Goal: Check status: Check status

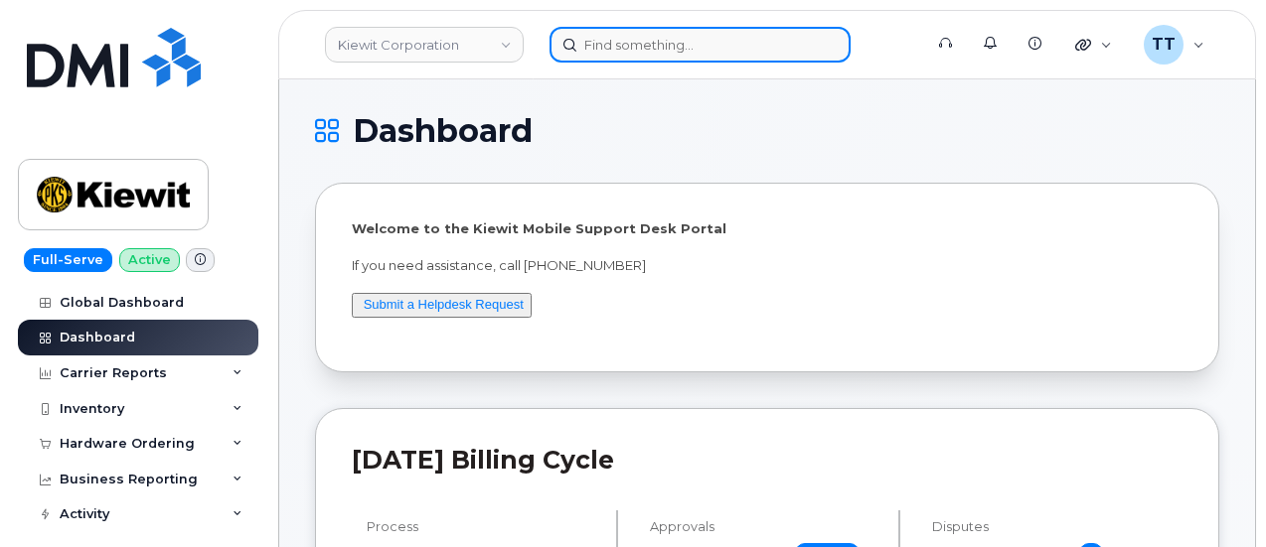
click at [689, 41] on input at bounding box center [699, 45] width 301 height 36
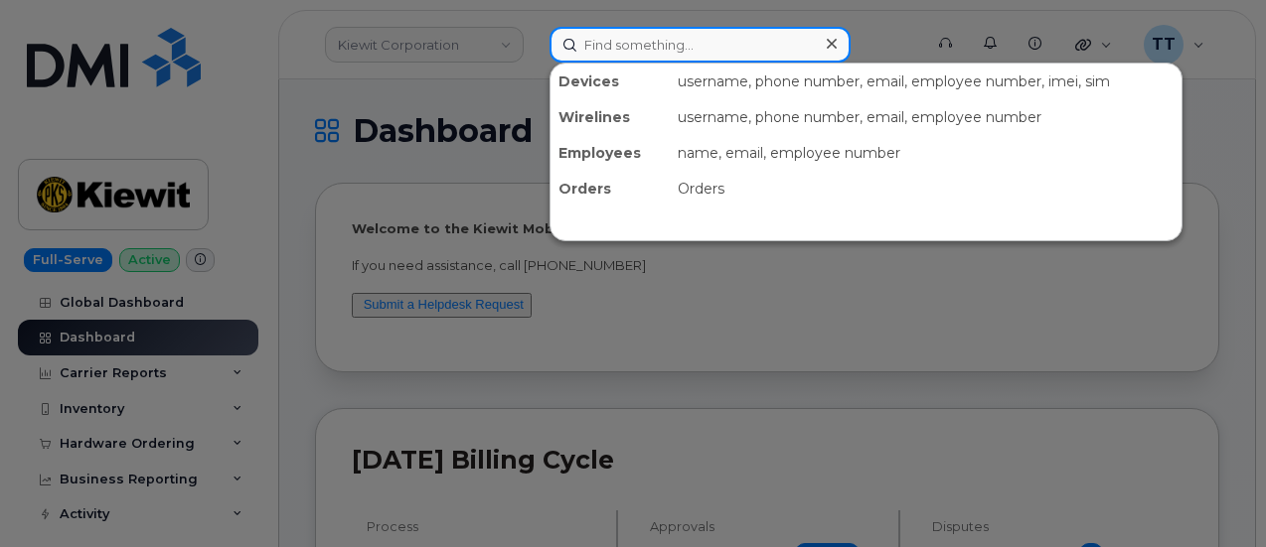
paste input "302829"
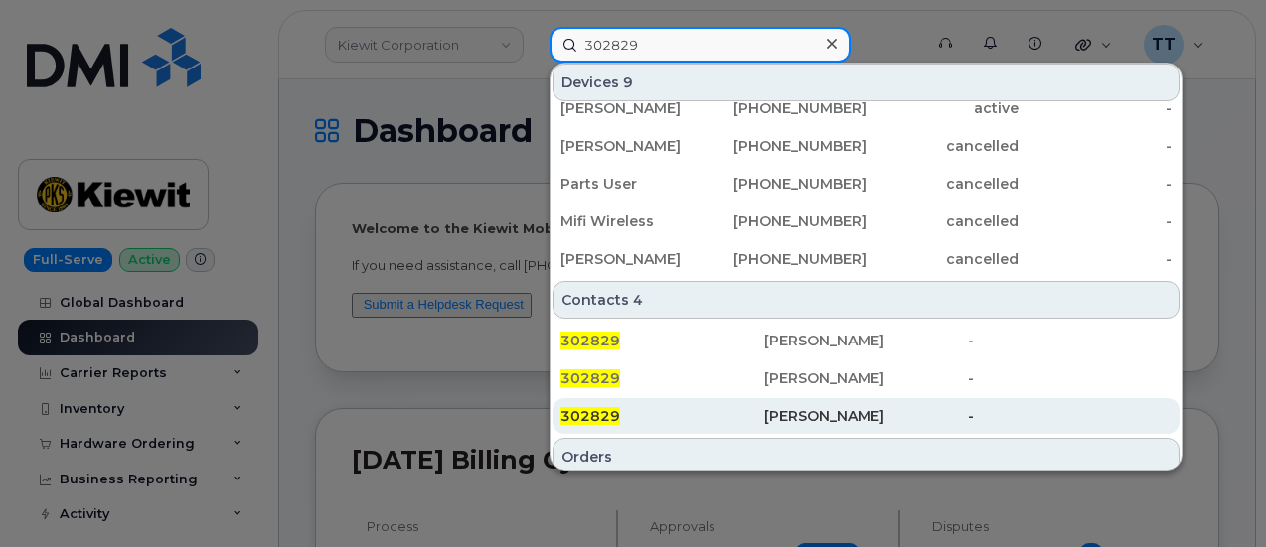
scroll to position [293, 0]
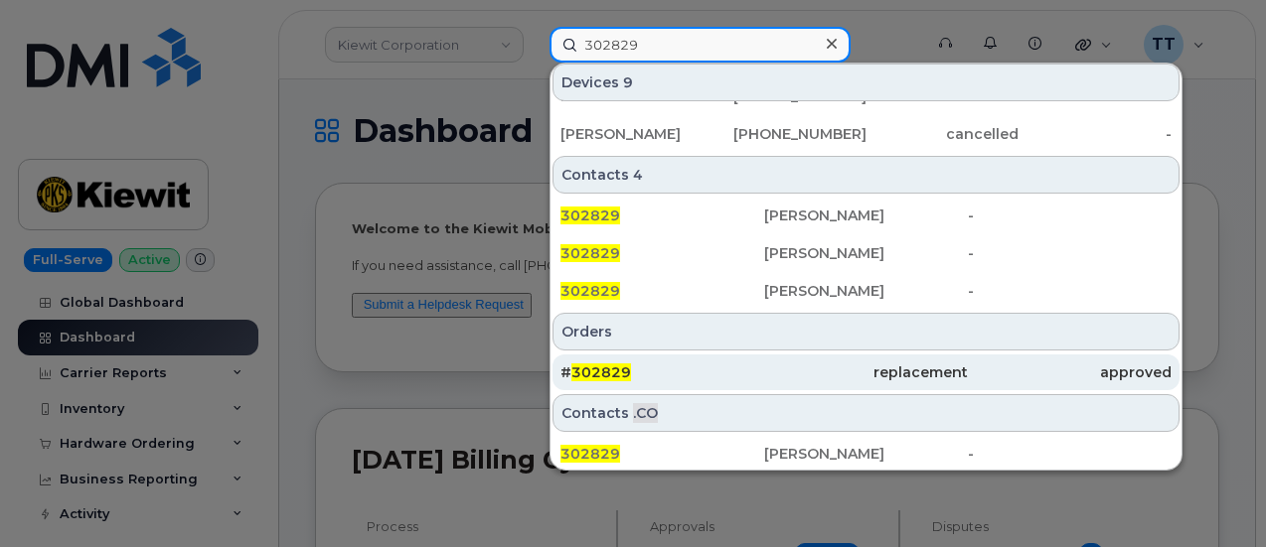
type input "302829"
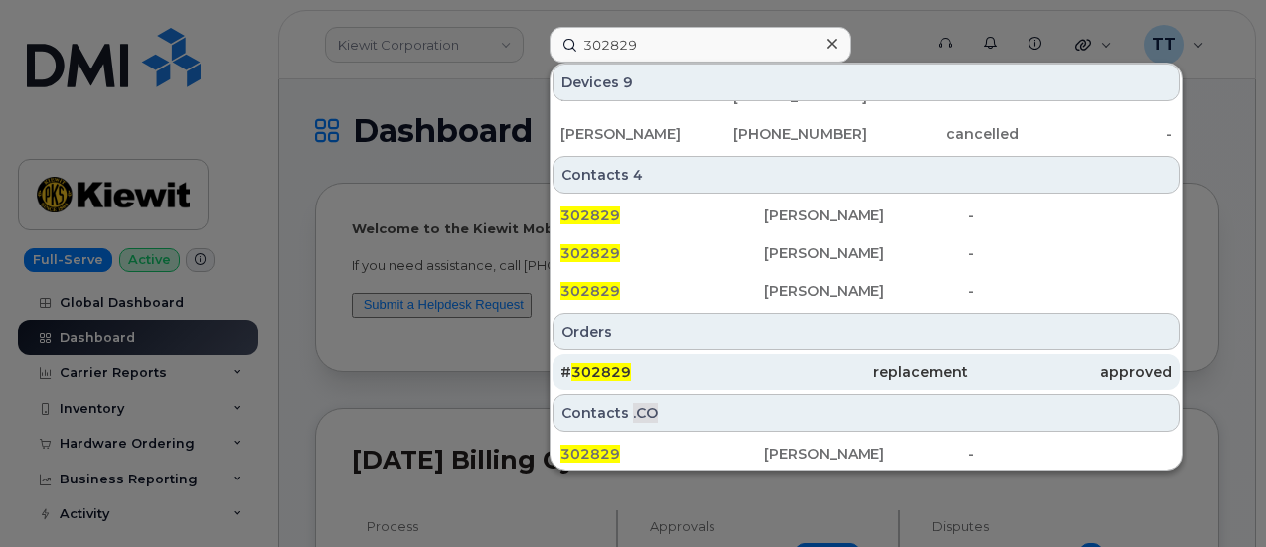
click at [731, 363] on div "# 302829" at bounding box center [662, 373] width 204 height 20
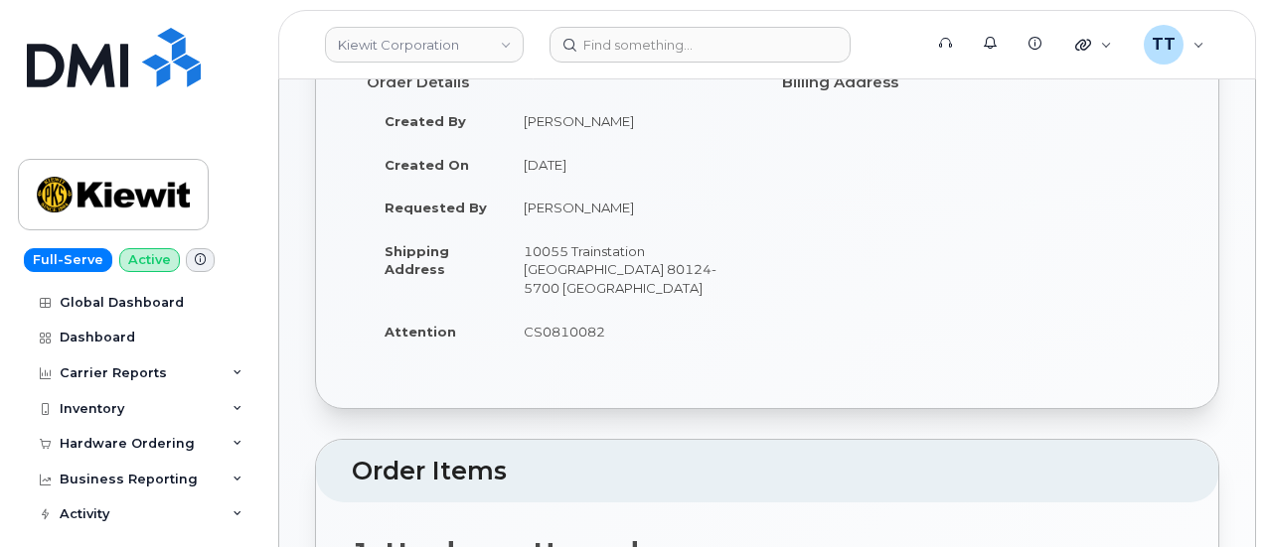
scroll to position [99, 0]
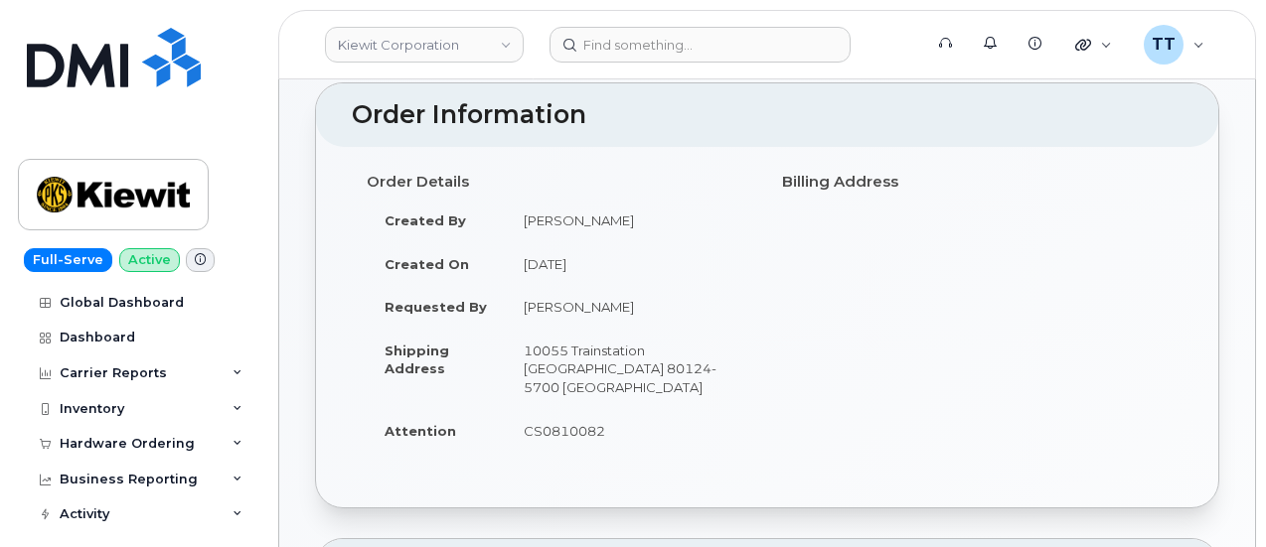
click at [574, 307] on td "[PERSON_NAME]" at bounding box center [629, 307] width 246 height 44
copy tbody "[PERSON_NAME]"
click at [725, 228] on td "[PERSON_NAME]" at bounding box center [629, 221] width 246 height 44
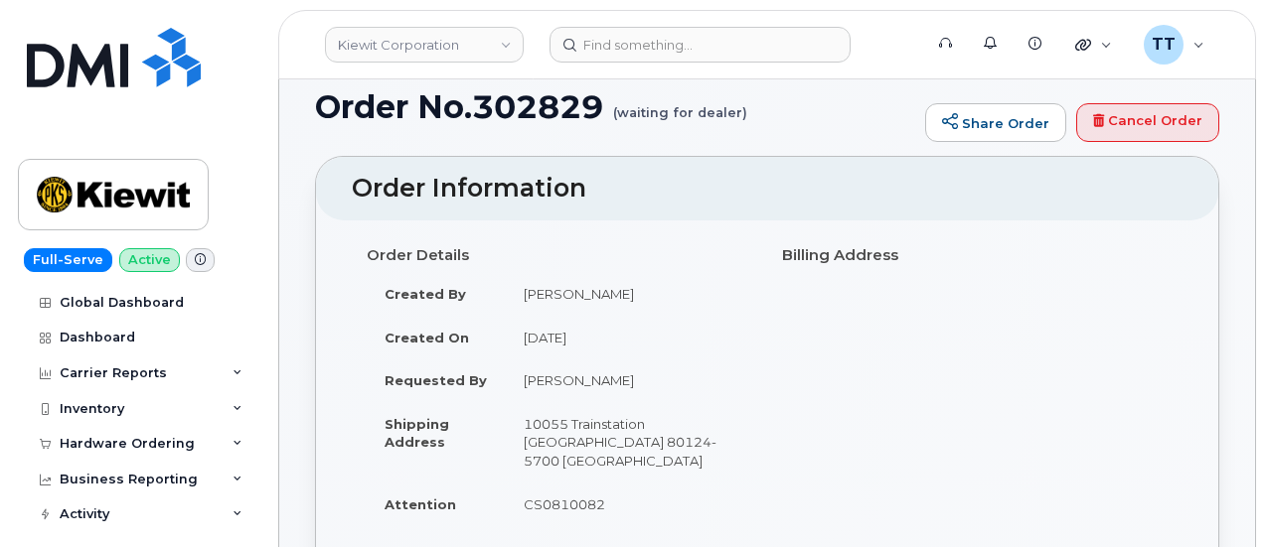
scroll to position [0, 0]
